Goal: Task Accomplishment & Management: Complete application form

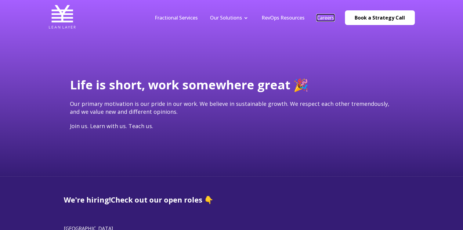
click at [329, 18] on link "Careers" at bounding box center [325, 17] width 17 height 7
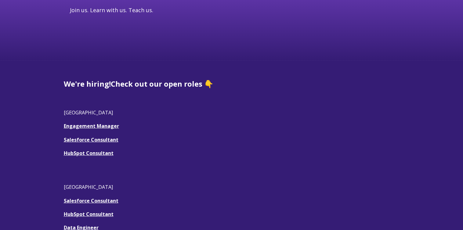
scroll to position [129, 0]
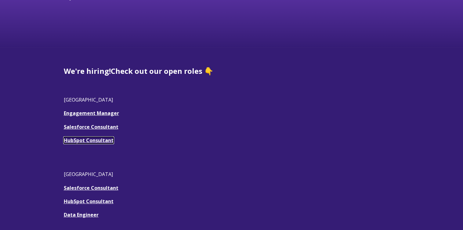
click at [97, 139] on link "HubSpot Consultant" at bounding box center [89, 140] width 50 height 7
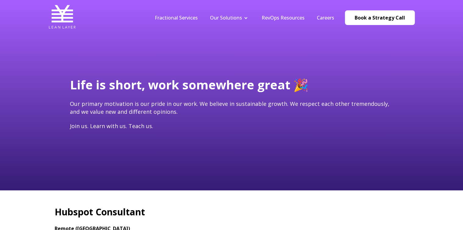
type input "[EMAIL_ADDRESS][DOMAIN_NAME]"
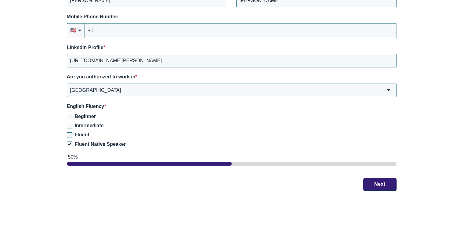
scroll to position [917, 0]
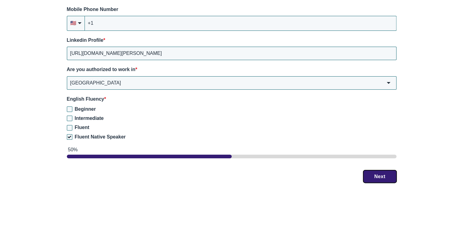
click at [382, 177] on button "Next" at bounding box center [379, 176] width 33 height 13
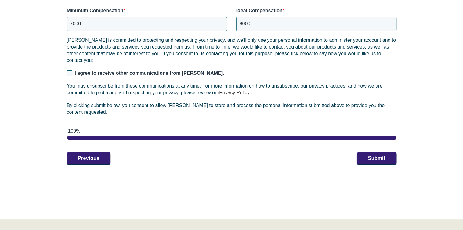
scroll to position [933, 0]
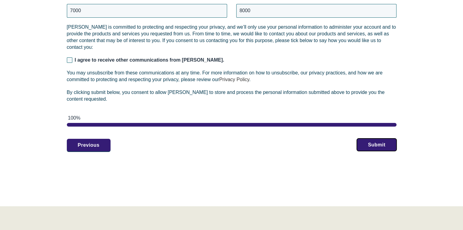
click at [381, 141] on button "Submit" at bounding box center [376, 144] width 39 height 13
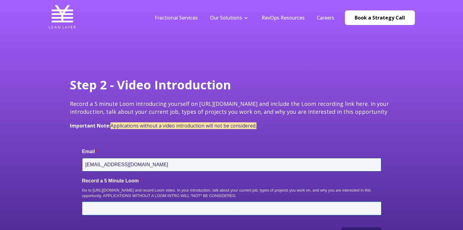
click at [128, 207] on input "Record a 5 Minute Loom *" at bounding box center [231, 208] width 299 height 13
paste input "https://www.loom.com/share/8b914e1a895b477296d295f1fbda6415?sid=8ab4d707-d5e5-4…"
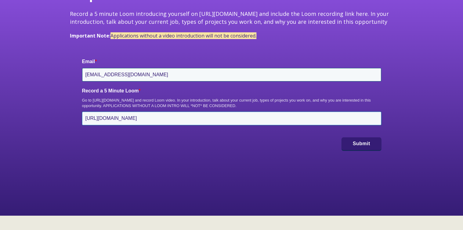
scroll to position [92, 0]
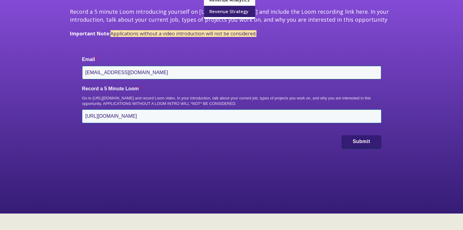
type input "https://www.loom.com/share/8b914e1a895b477296d295f1fbda6415?sid=8ab4d707-d5e5-4…"
click at [363, 141] on button "Submit" at bounding box center [360, 141] width 39 height 13
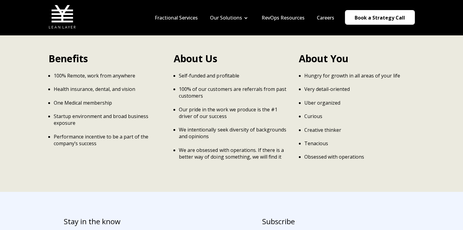
scroll to position [214, 0]
